Goal: Task Accomplishment & Management: Use online tool/utility

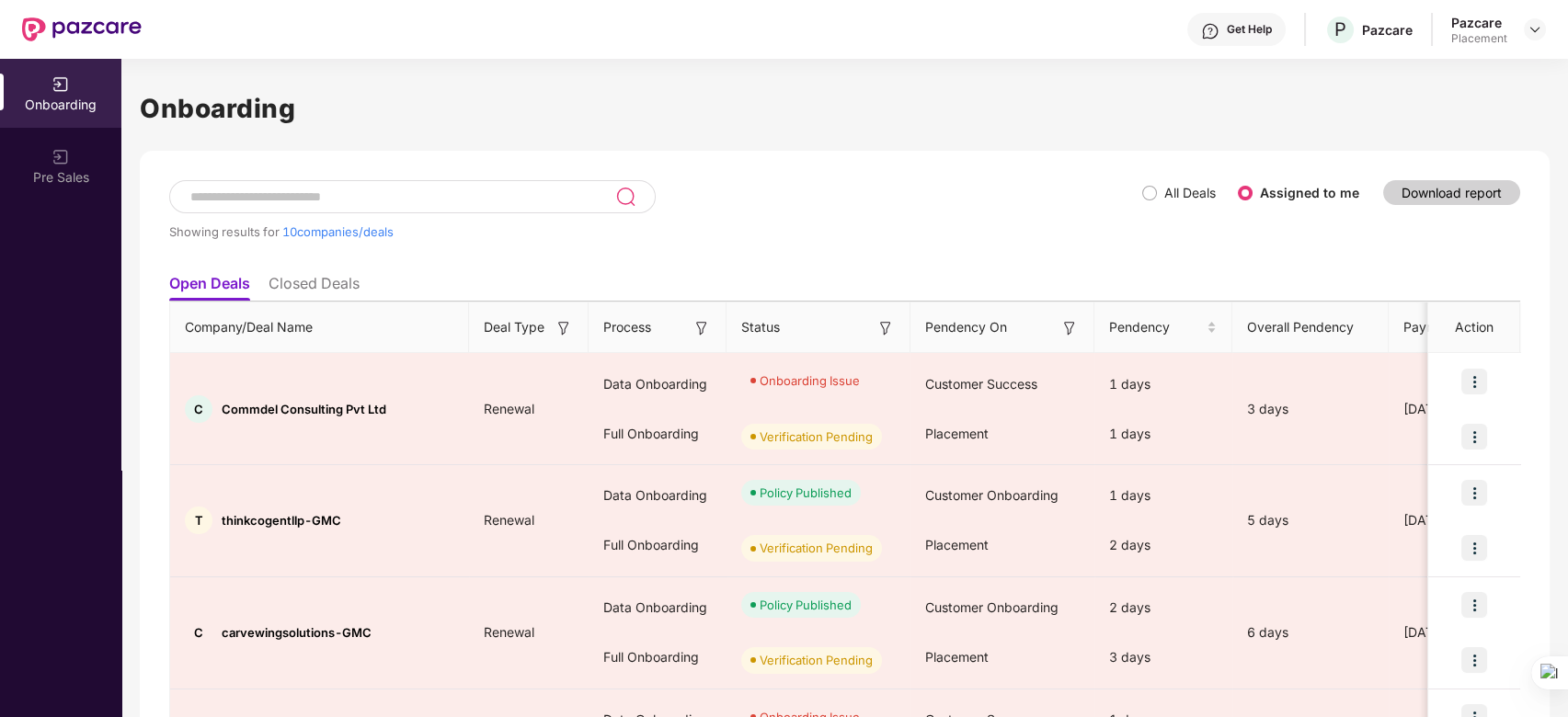
click at [1068, 335] on img at bounding box center [1069, 328] width 19 height 19
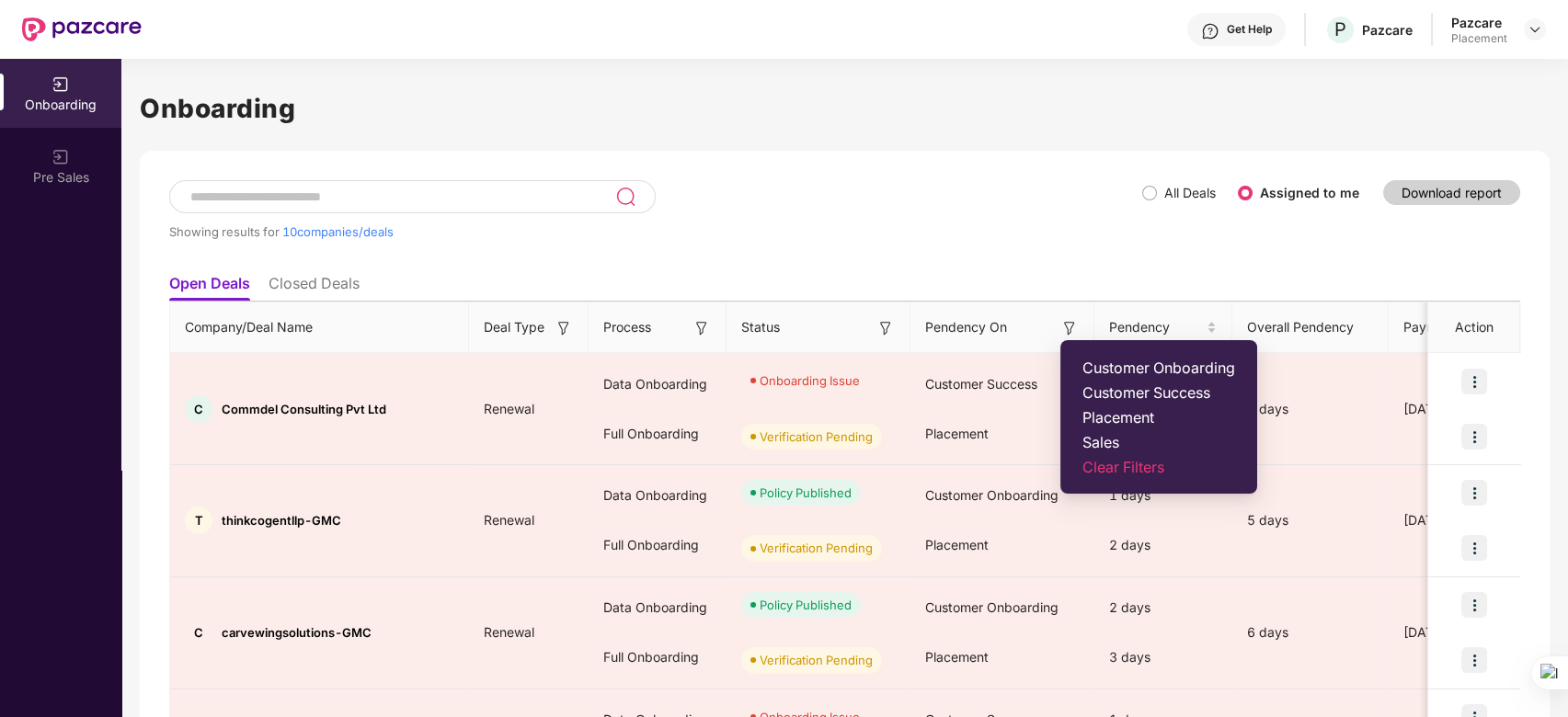
click at [1125, 415] on span "Placement" at bounding box center [1159, 417] width 153 height 19
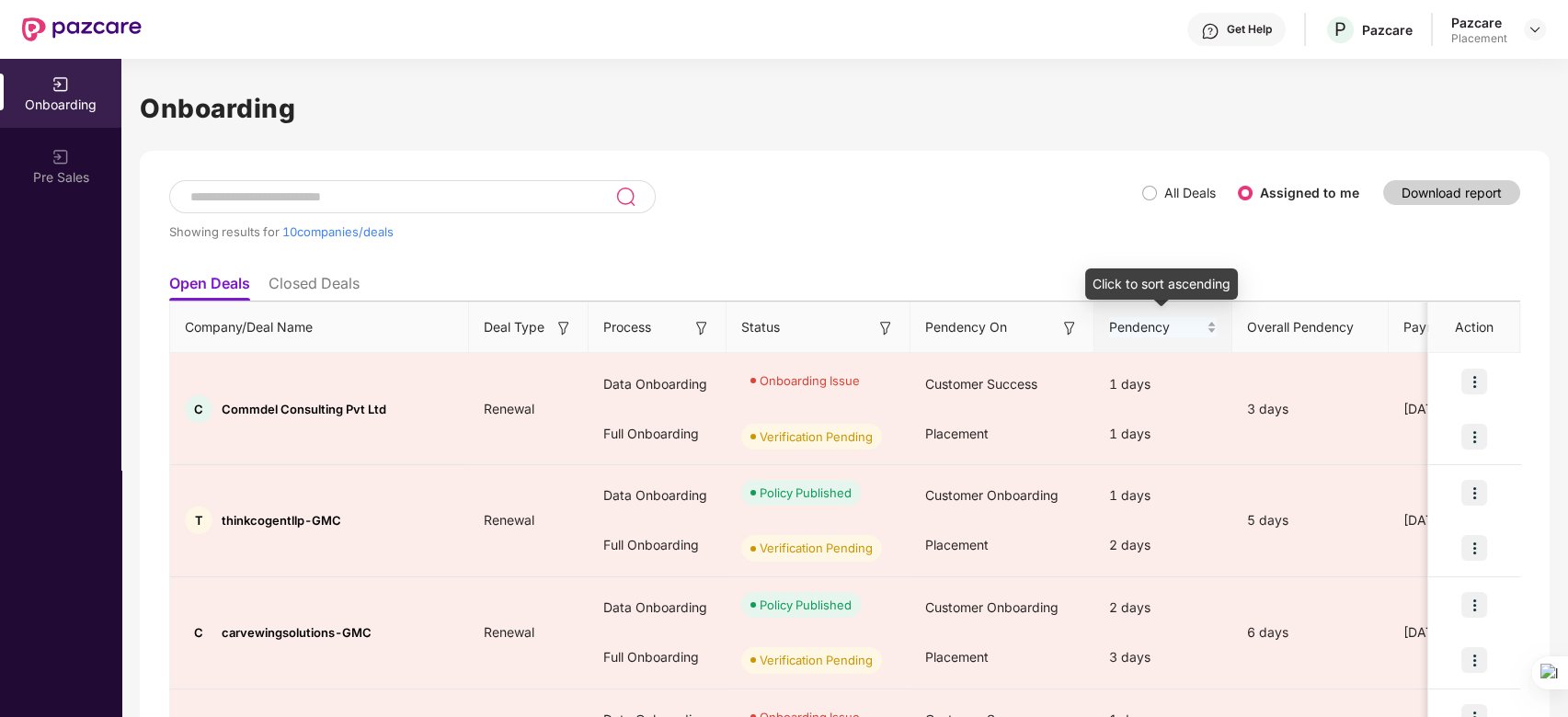
click at [1210, 328] on div "Pendency" at bounding box center [1163, 327] width 107 height 21
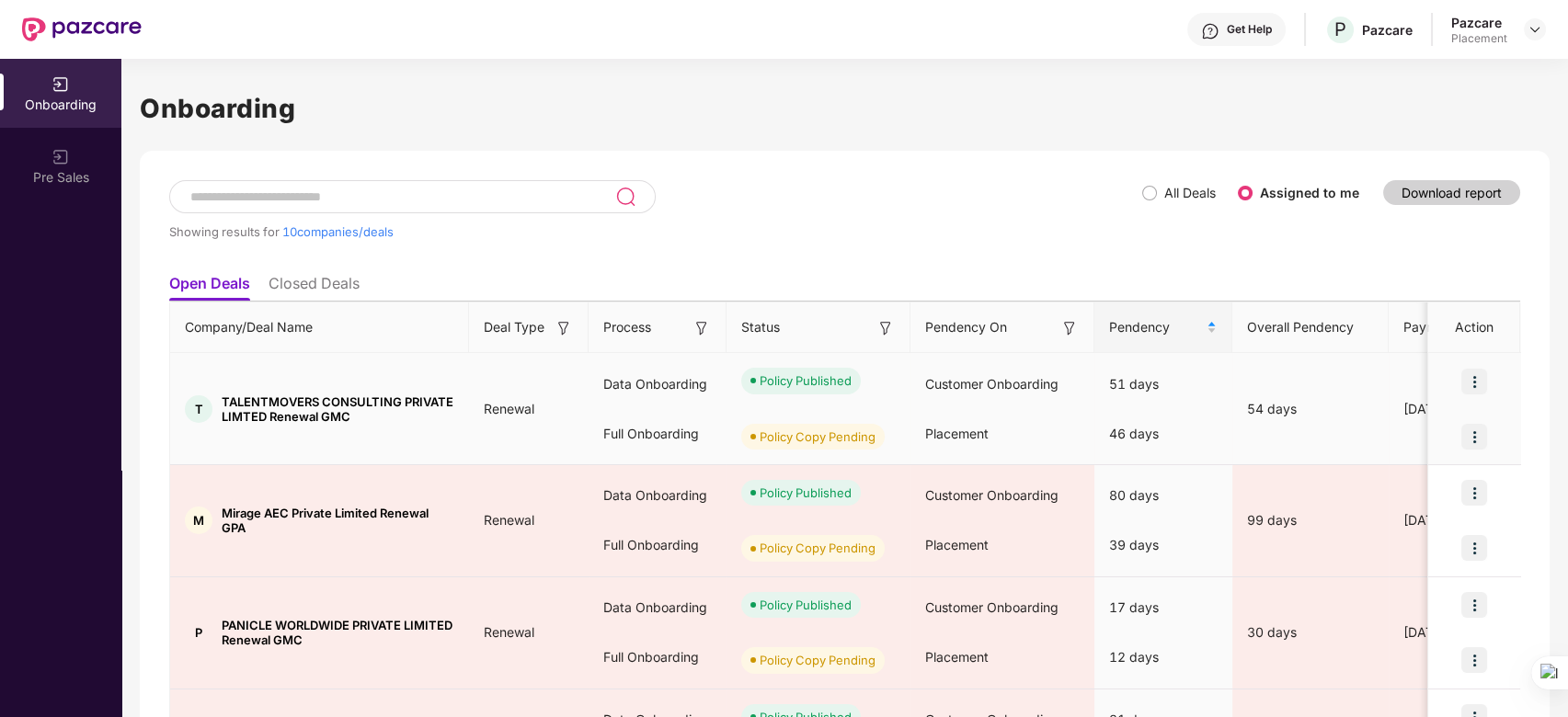
click at [815, 434] on div "Policy Copy Pending" at bounding box center [818, 436] width 116 height 19
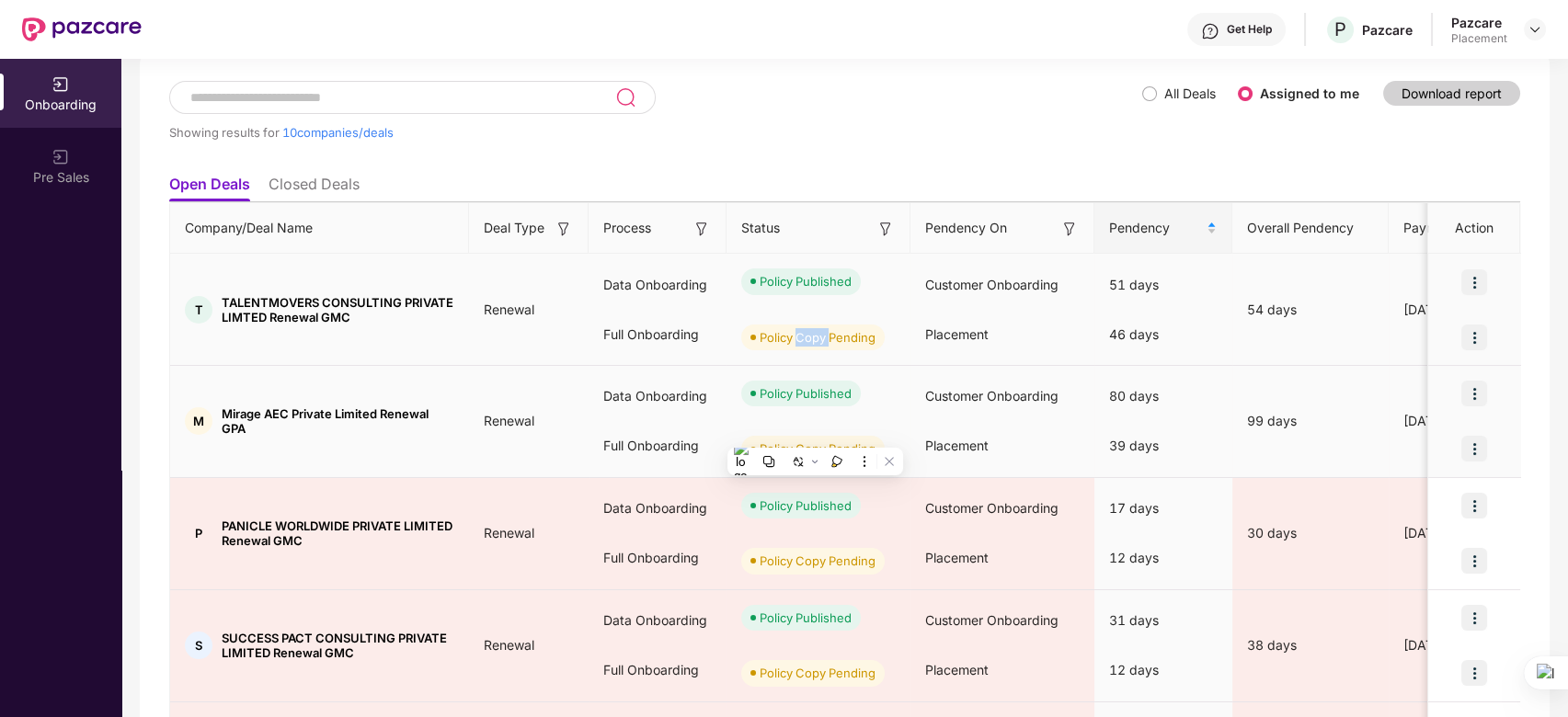
scroll to position [98, 0]
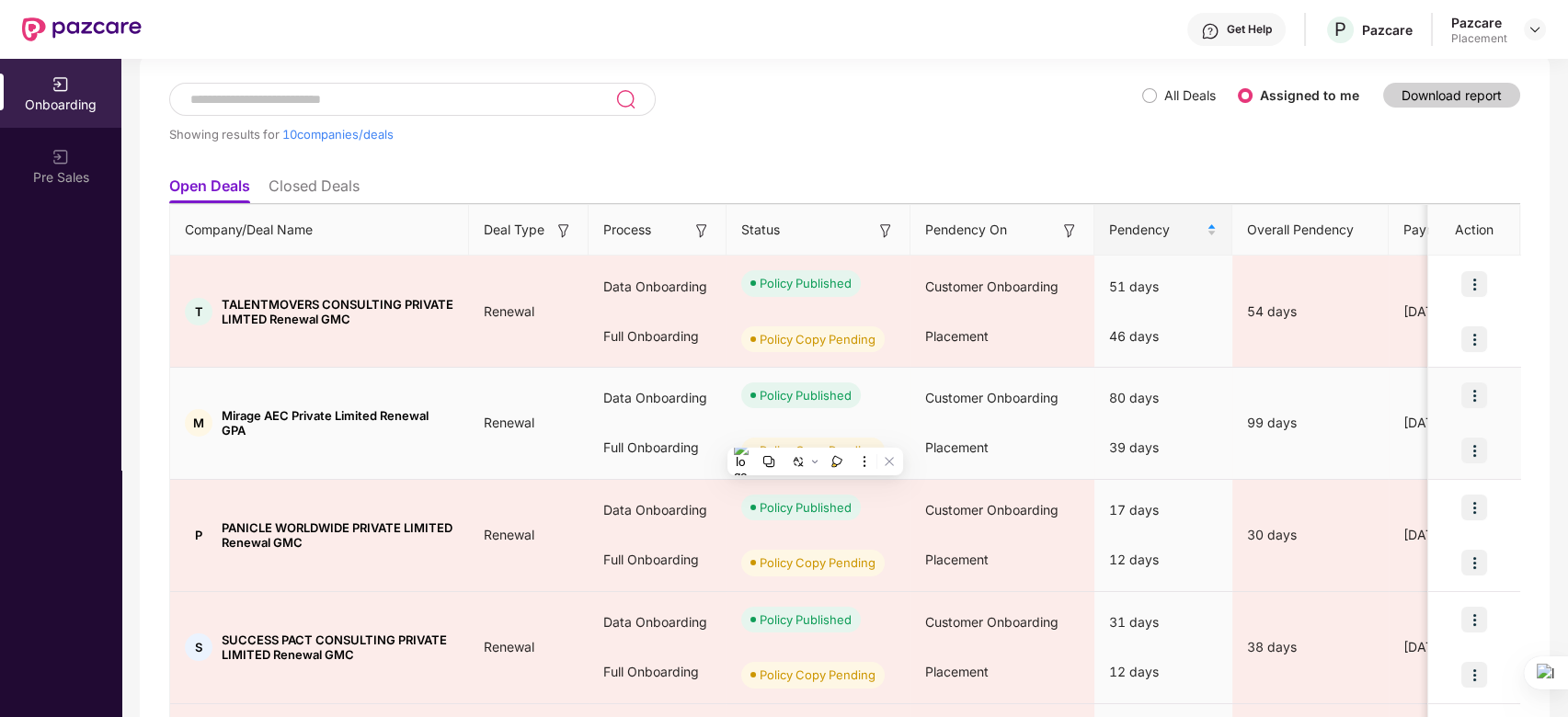
click at [286, 401] on td "M Mirage AEC Private Limited Renewal GPA" at bounding box center [319, 424] width 299 height 112
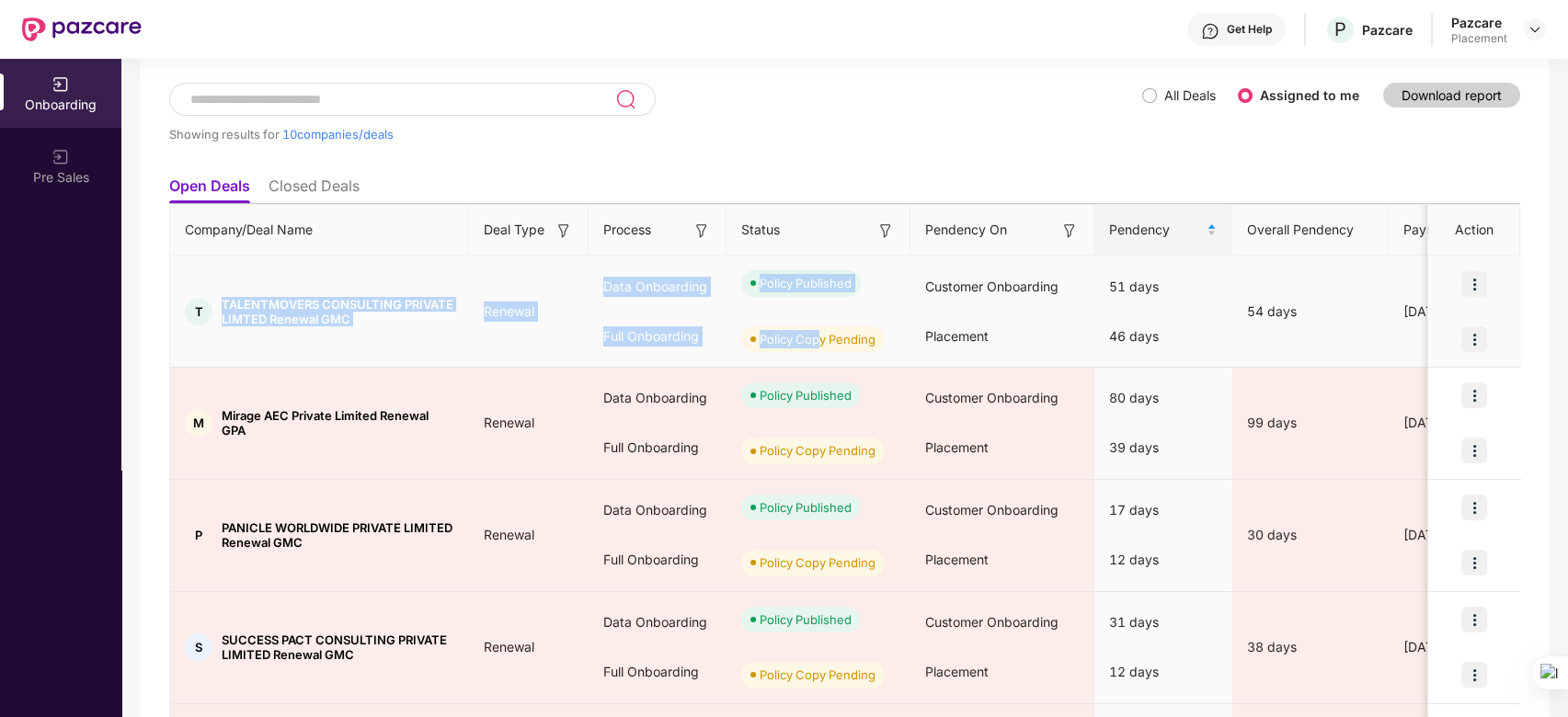
drag, startPoint x: 222, startPoint y: 297, endPoint x: 822, endPoint y: 339, distance: 601.5
click at [822, 339] on tr "T TALENTMOVERS CONSULTING PRIVATE LIMTED Renewal GMC Renewal Data Onboarding Fu…" at bounding box center [1516, 311] width 2691 height 112
click at [822, 339] on div "Policy Copy Pending" at bounding box center [818, 339] width 116 height 19
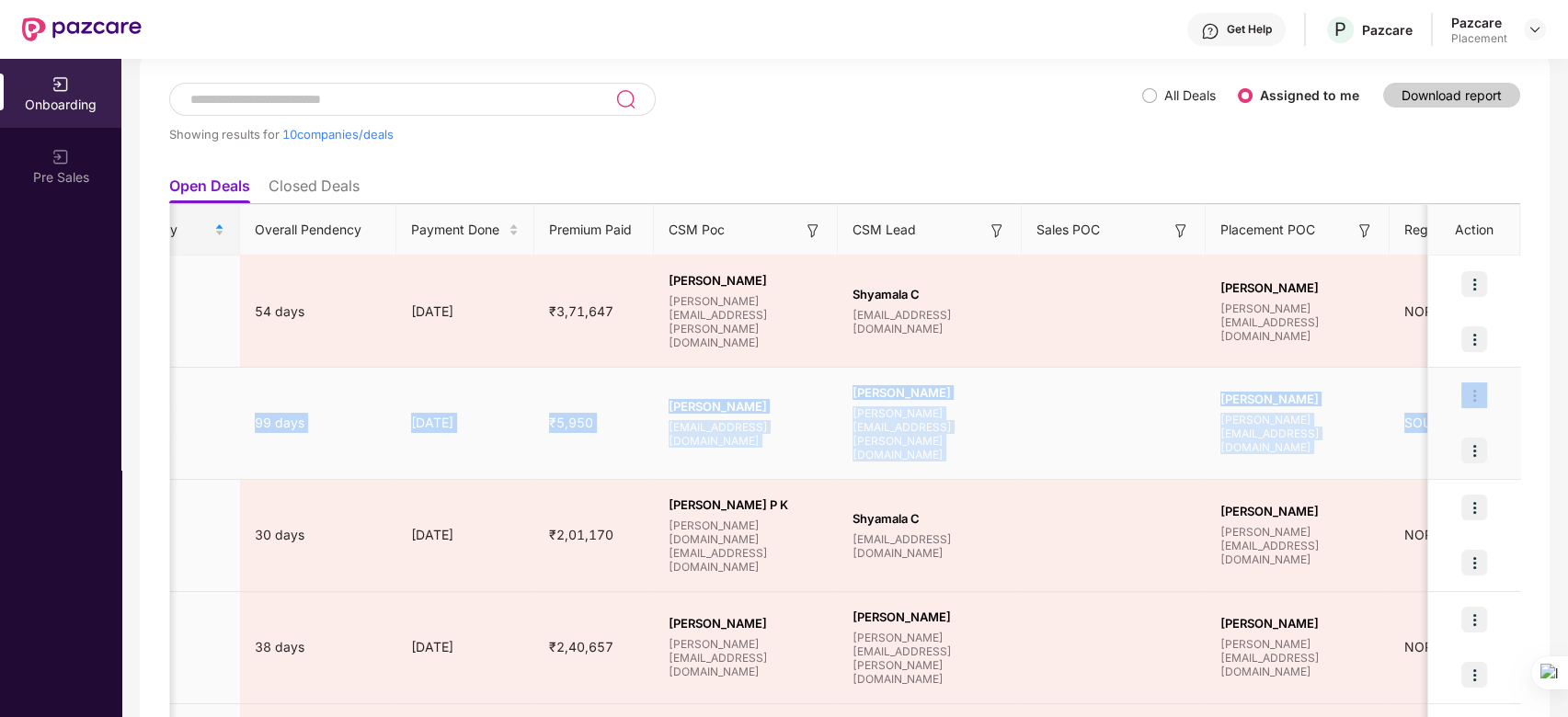
scroll to position [0, 1001]
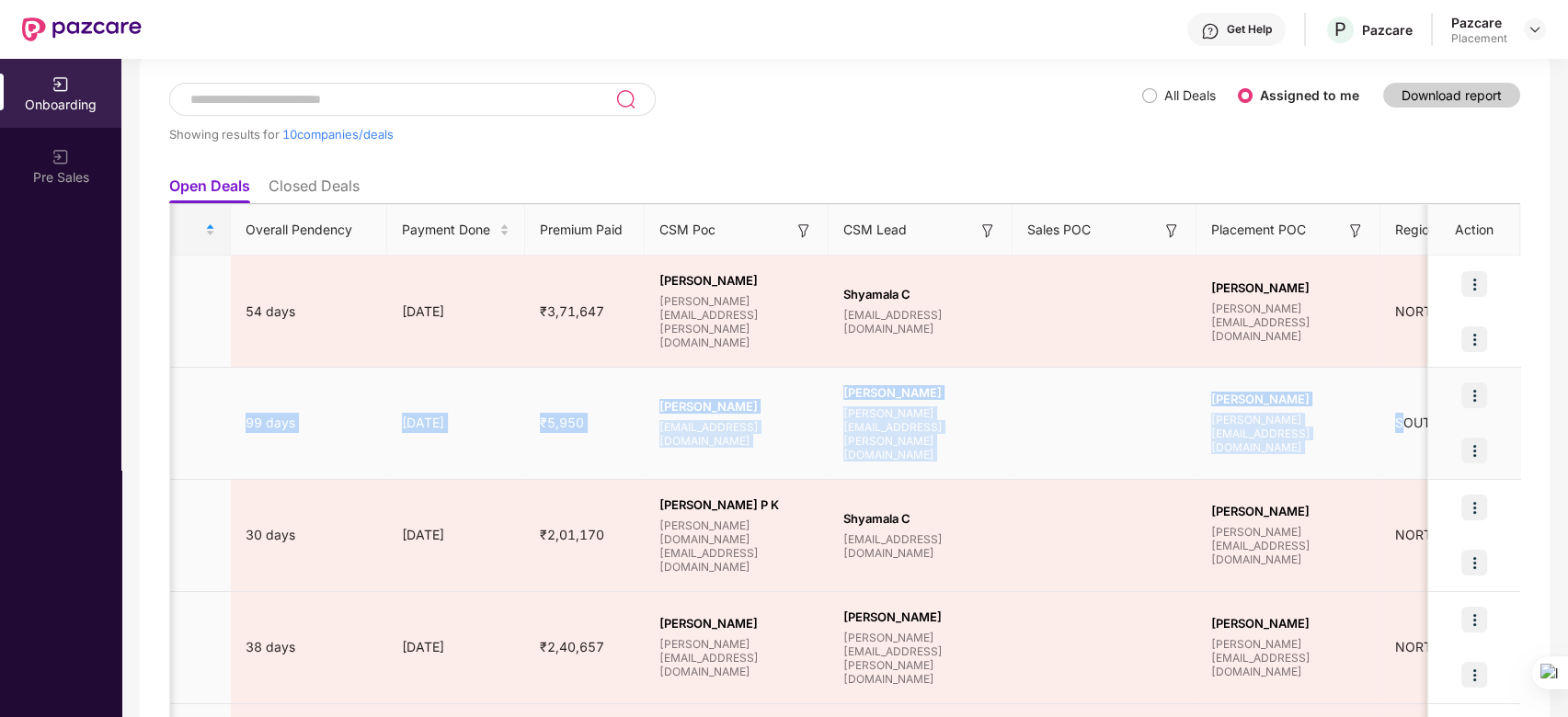
drag, startPoint x: 224, startPoint y: 415, endPoint x: 1405, endPoint y: 428, distance: 1181.1
click at [1405, 428] on tr "M Mirage AEC Private Limited Renewal GPA Renewal Data Onboarding Full Onboardin…" at bounding box center [513, 424] width 2691 height 112
click at [1405, 428] on div "SOUTH" at bounding box center [1472, 423] width 184 height 21
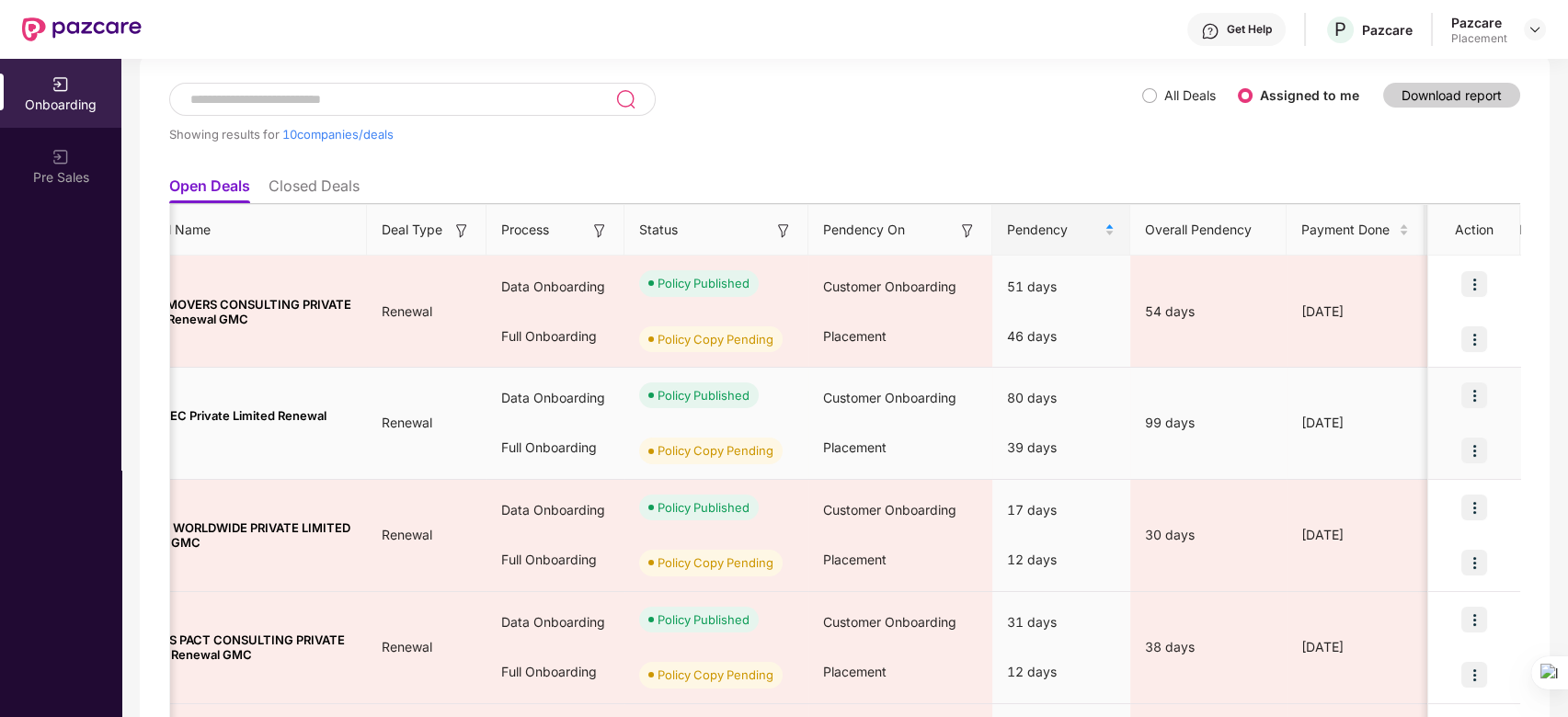
scroll to position [0, 0]
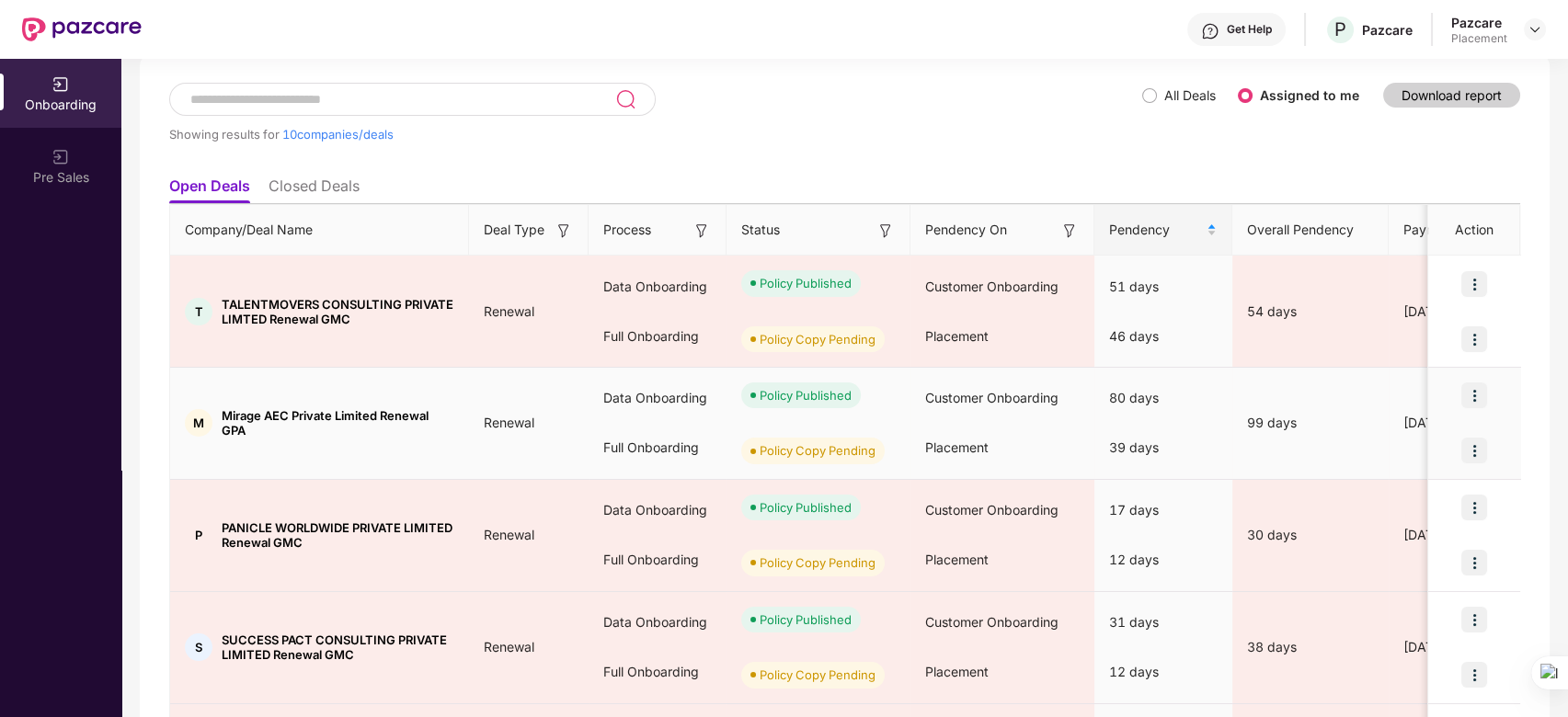
click at [979, 443] on span "Placement" at bounding box center [957, 447] width 63 height 16
click at [986, 439] on span "Placement" at bounding box center [957, 447] width 63 height 16
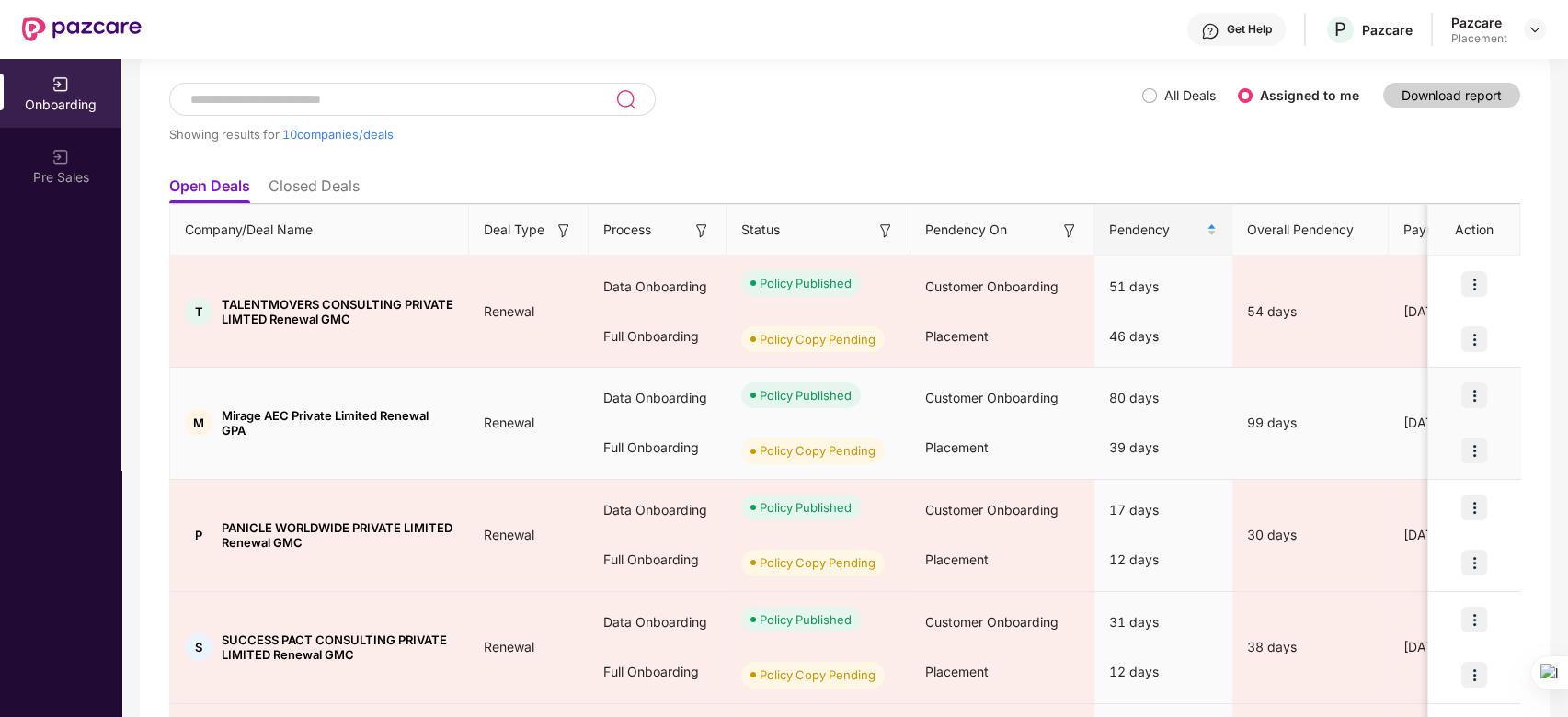
click at [341, 421] on span "Mirage AEC Private Limited Renewal GPA" at bounding box center [338, 423] width 233 height 30
copy span "Mirage AEC Private Limited Renewal GPA"
click at [385, 458] on td "M Mirage AEC Private Limited Renewal GPA" at bounding box center [319, 424] width 299 height 112
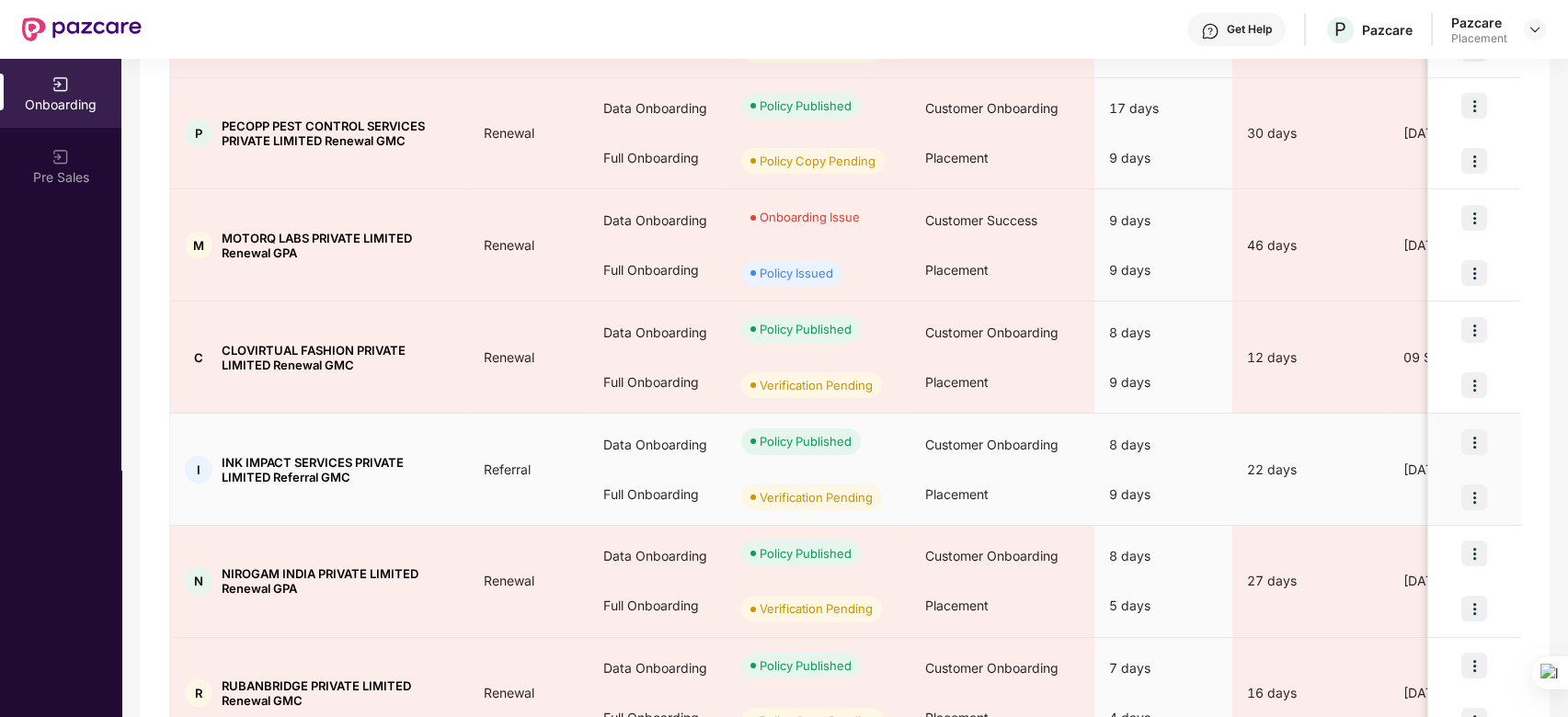
scroll to position [821, 0]
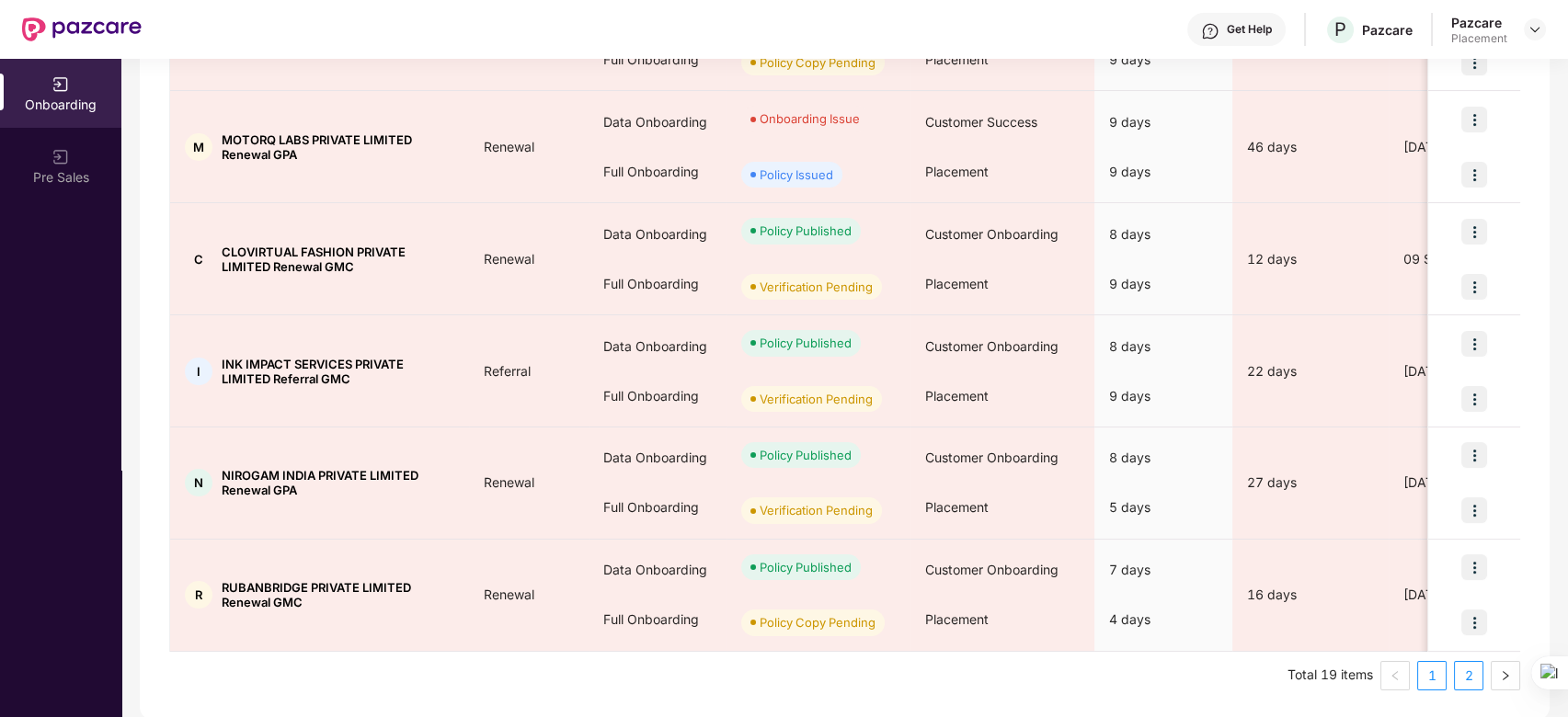
click at [1466, 673] on link "2" at bounding box center [1469, 676] width 28 height 28
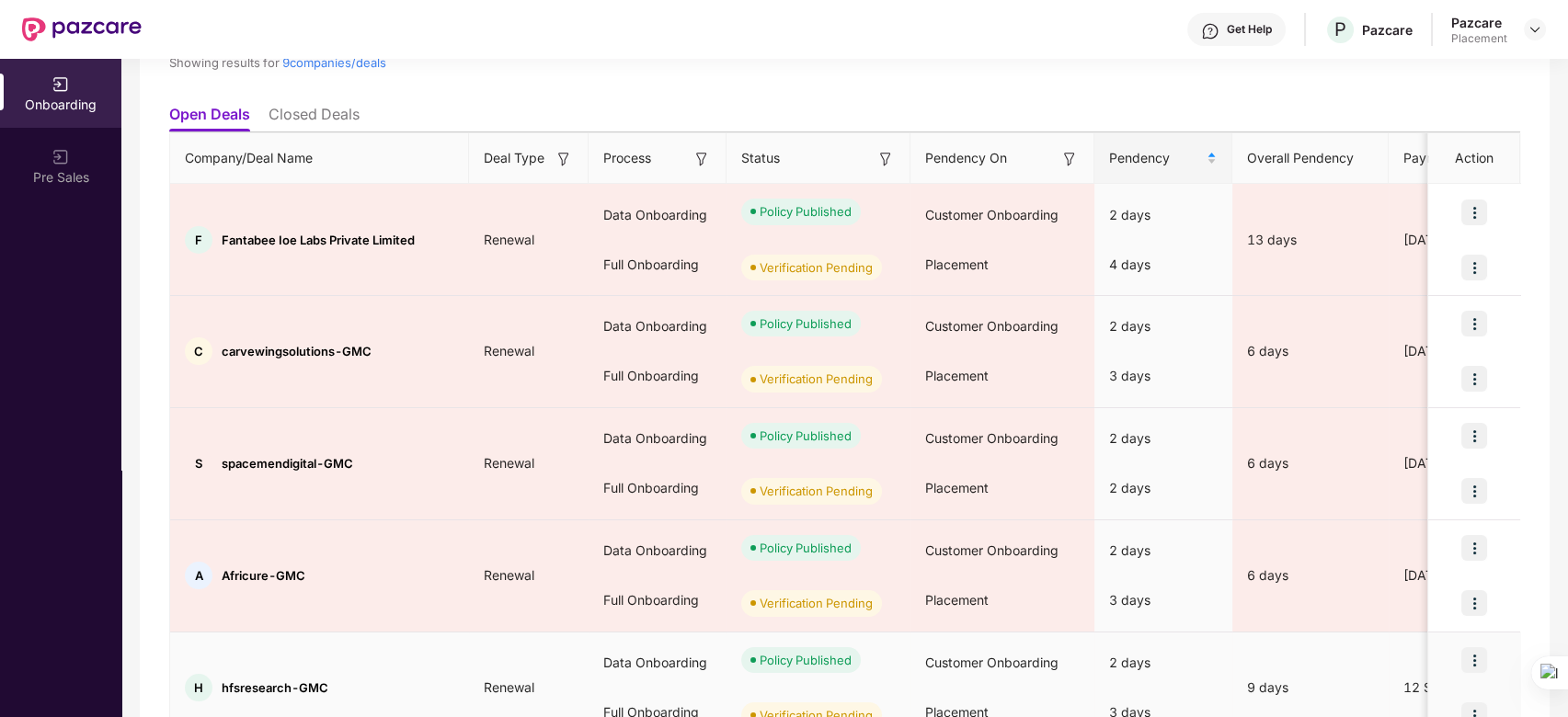
scroll to position [170, 0]
